Goal: Information Seeking & Learning: Learn about a topic

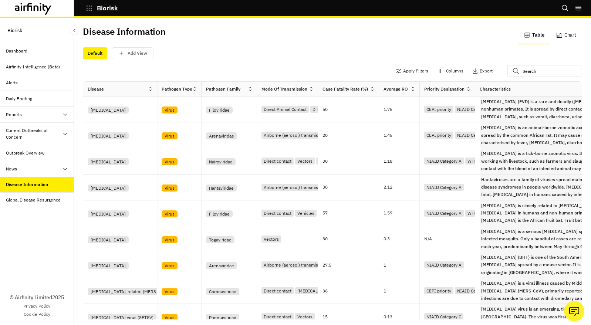
click at [29, 151] on div "Outbreak Overview" at bounding box center [25, 153] width 38 height 7
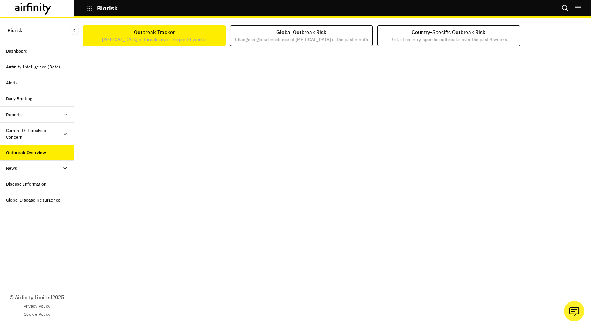
click at [62, 131] on icon at bounding box center [65, 134] width 6 height 6
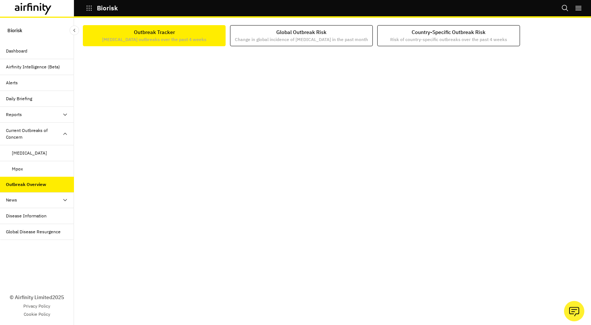
click at [29, 169] on div "Mpox" at bounding box center [43, 169] width 62 height 7
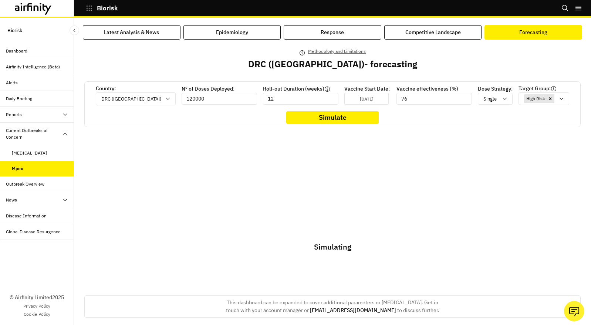
click at [543, 27] on button "Forecasting" at bounding box center [534, 32] width 98 height 14
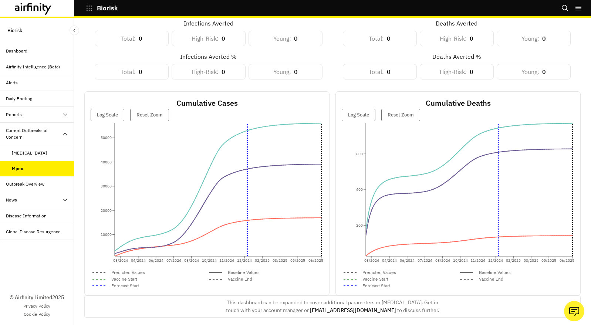
scroll to position [168, 0]
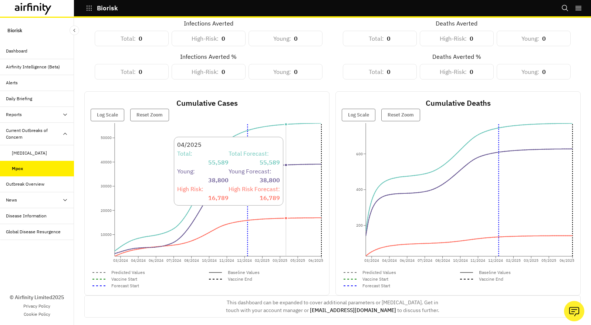
click at [287, 127] on icon "03/2024 04/2024 06/2024 07/2024 08/2024 10/2024 11/2024 12/2024 02/2025 03/2025…" at bounding box center [207, 195] width 233 height 148
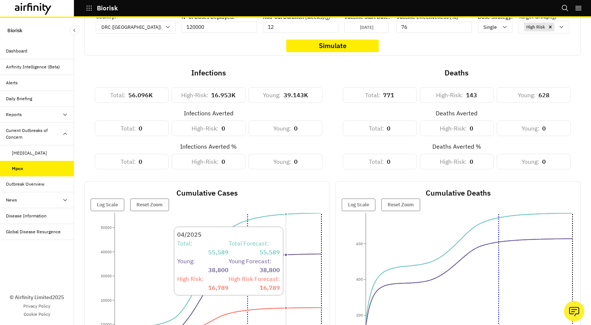
scroll to position [70, 0]
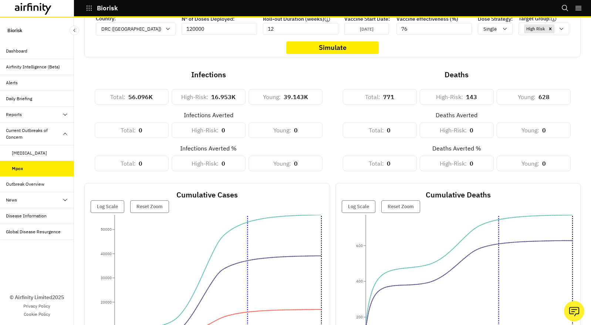
click at [322, 37] on div "Country: DRC (Congo) Nº of Doses Deployed: 120000 Roll-out Duration (weeks) 12 …" at bounding box center [332, 34] width 497 height 46
click at [320, 44] on button "Simulate" at bounding box center [332, 47] width 93 height 13
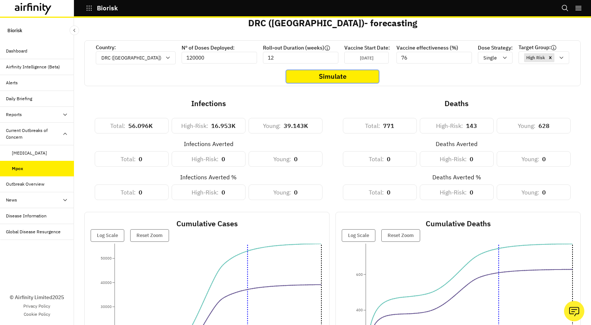
scroll to position [0, 0]
